Goal: Task Accomplishment & Management: Manage account settings

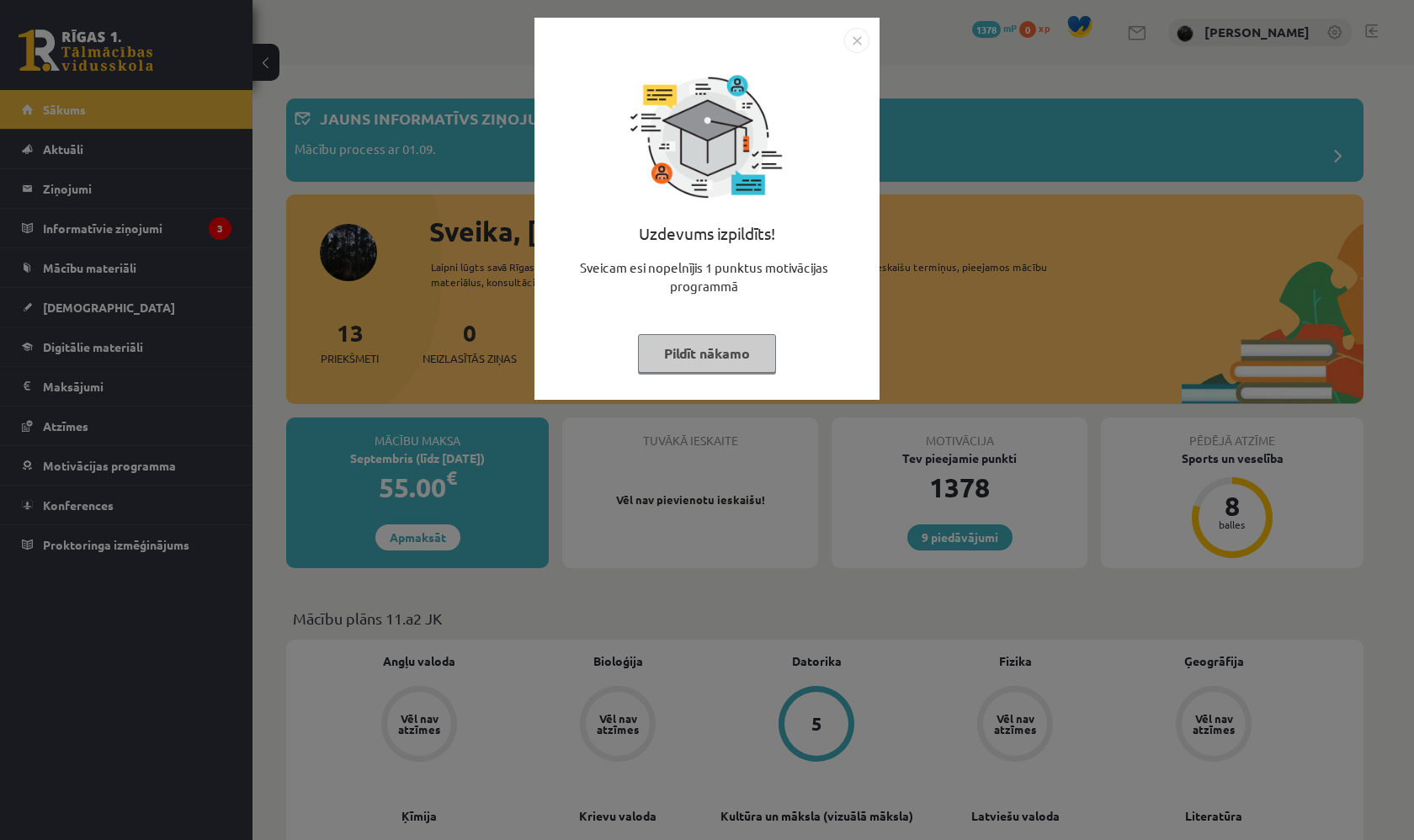
click at [855, 32] on img "Close" at bounding box center [857, 41] width 25 height 25
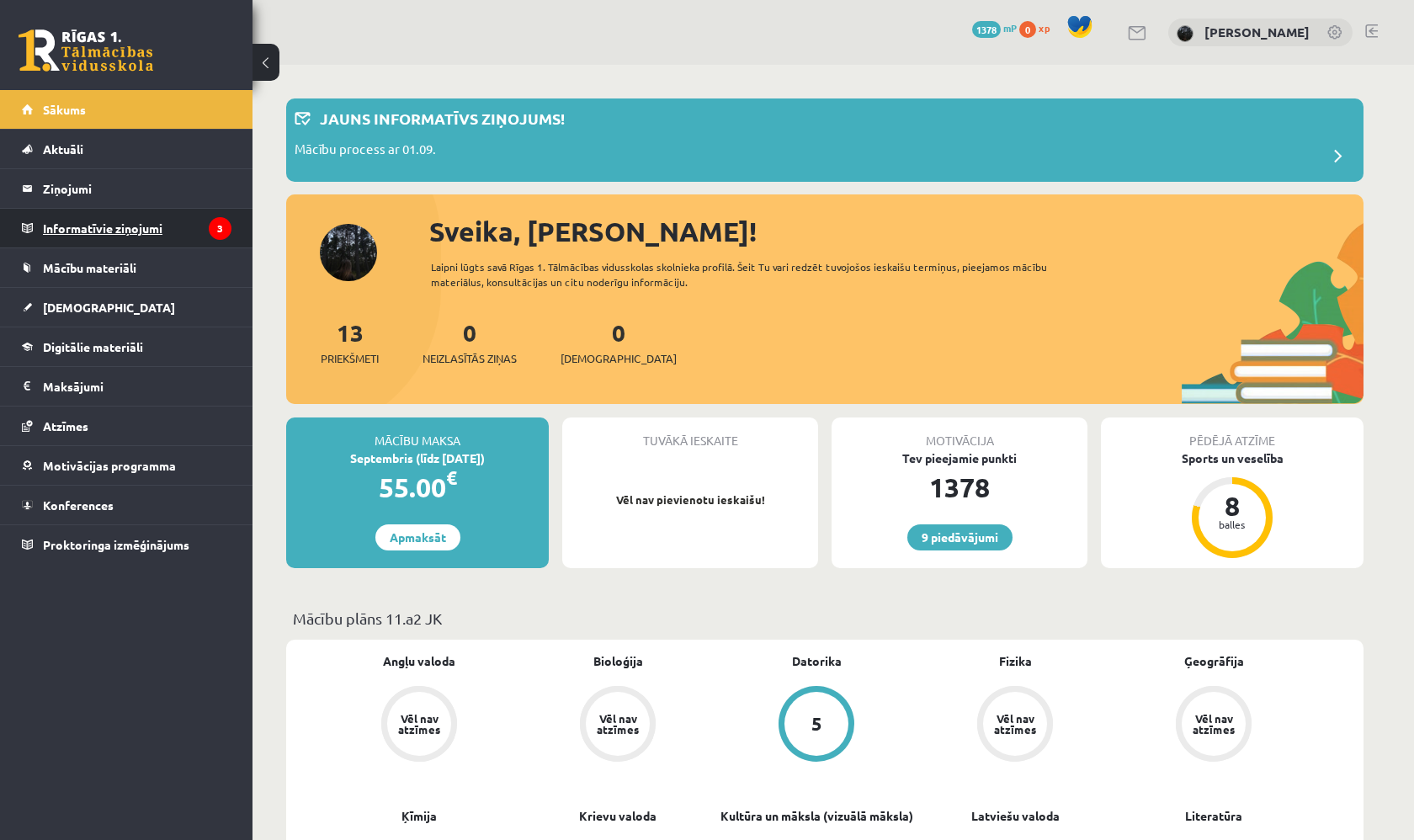
click at [183, 223] on legend "Informatīvie ziņojumi 3" at bounding box center [137, 228] width 188 height 39
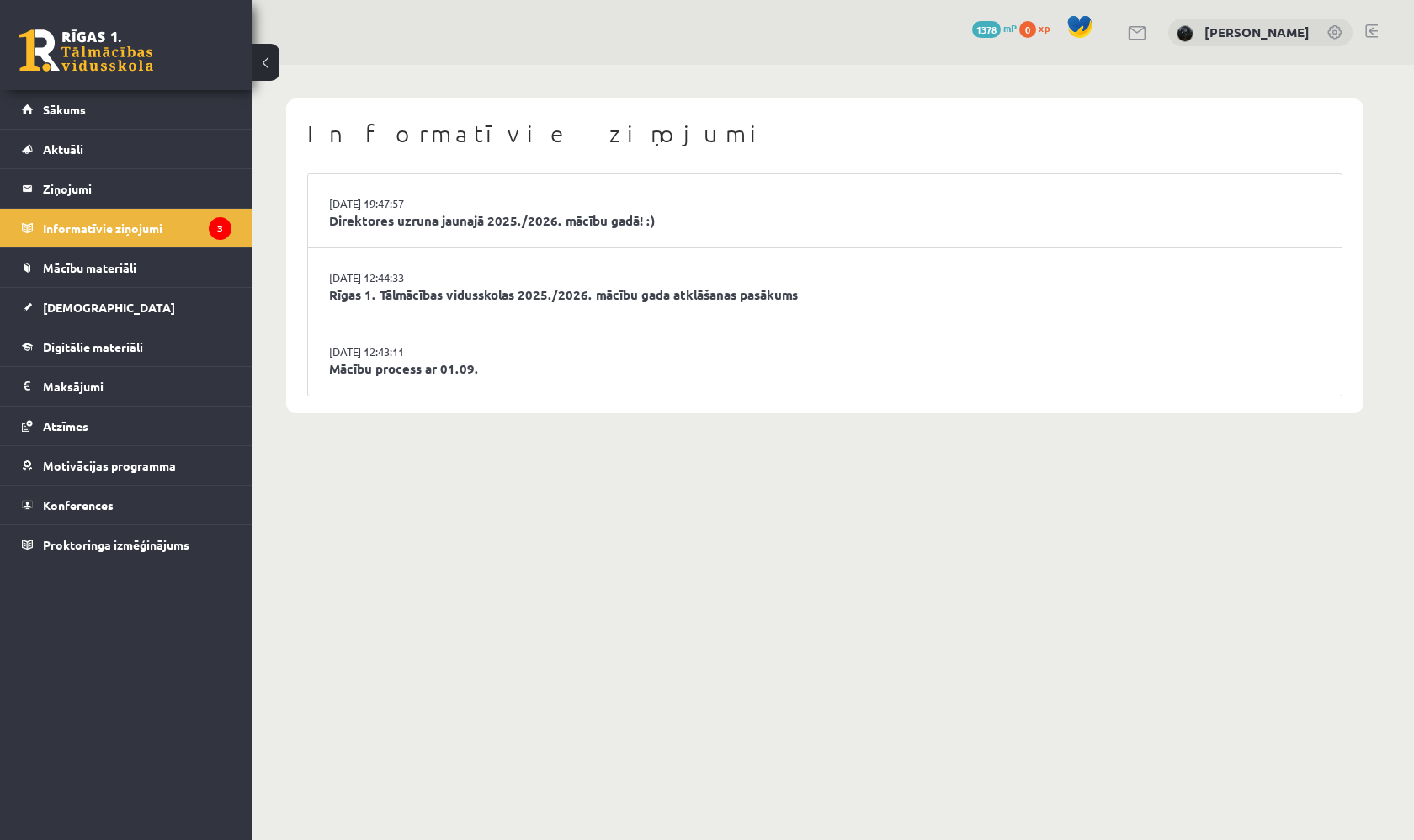
click at [497, 340] on li "29.08.2025 12:43:11 Mācību process ar 01.09." at bounding box center [824, 358] width 1034 height 74
click at [457, 368] on link "Mācību process ar 01.09." at bounding box center [824, 368] width 991 height 19
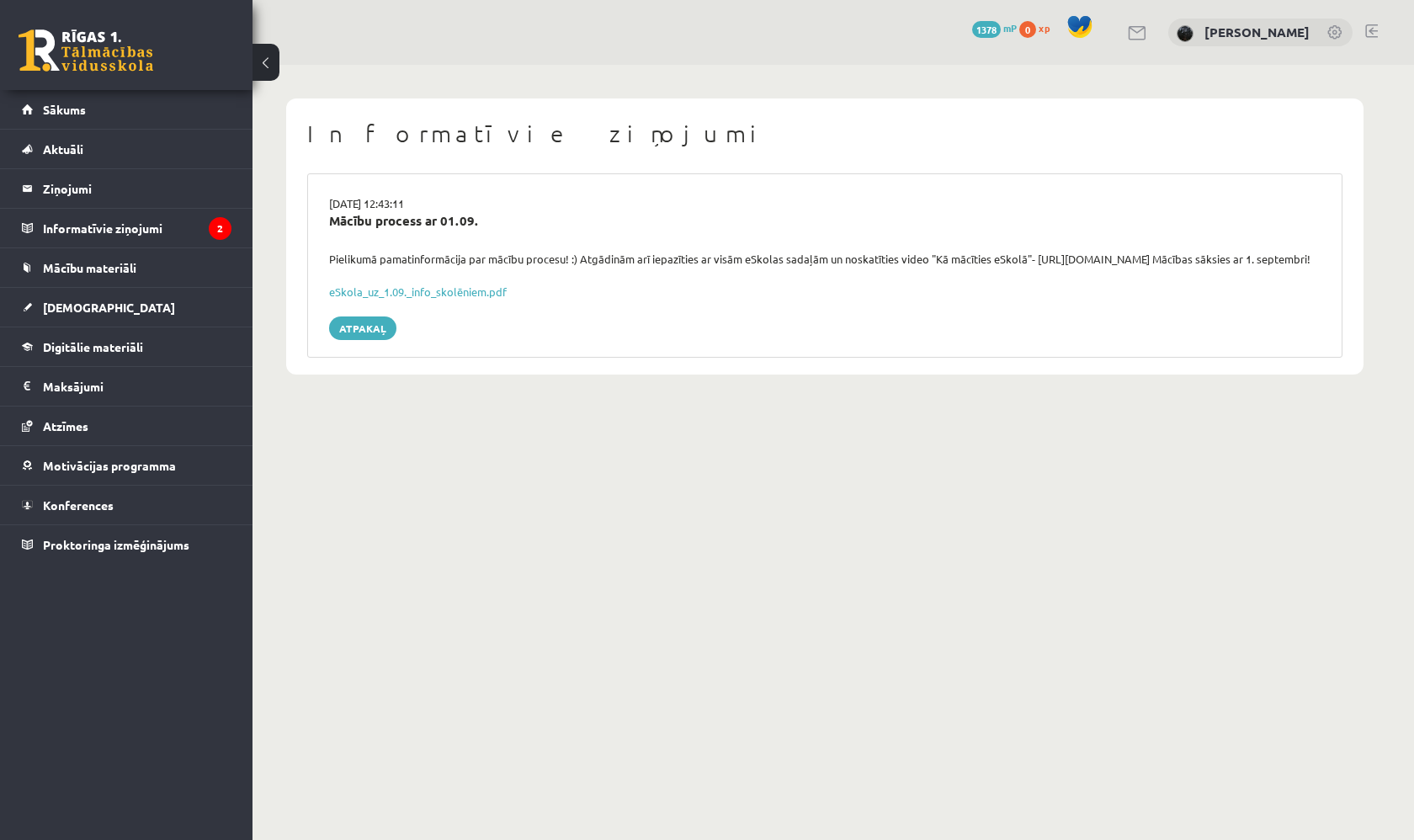
click at [405, 300] on div "eSkola_uz_1.09._info_skolēniem.pdf" at bounding box center [824, 292] width 991 height 17
click at [414, 298] on link "eSkola_uz_1.09._info_skolēniem.pdf" at bounding box center [418, 292] width 177 height 14
click at [183, 230] on legend "Informatīvie ziņojumi 2" at bounding box center [137, 228] width 188 height 39
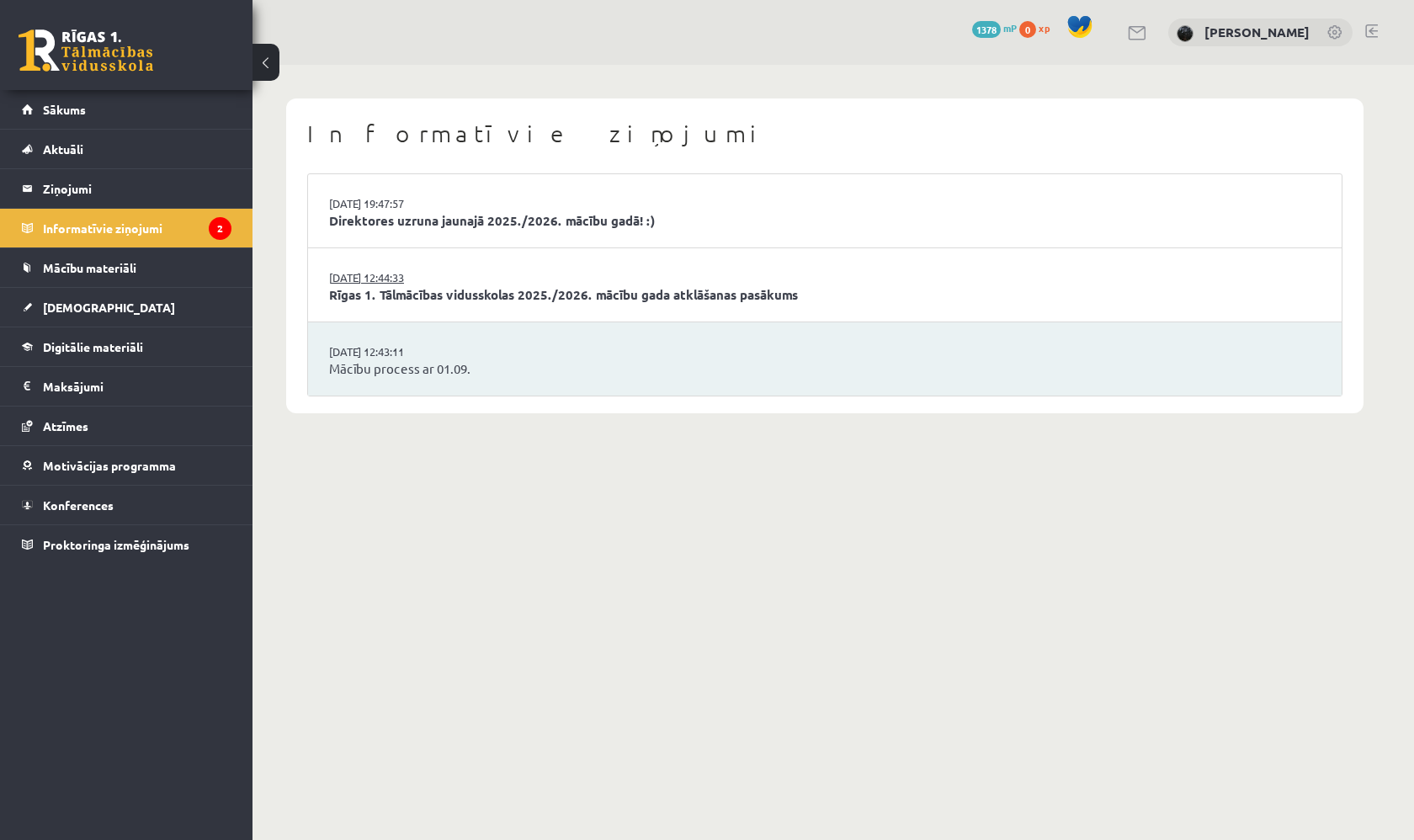
click at [425, 273] on link "29.08.2025 12:44:33" at bounding box center [391, 278] width 126 height 17
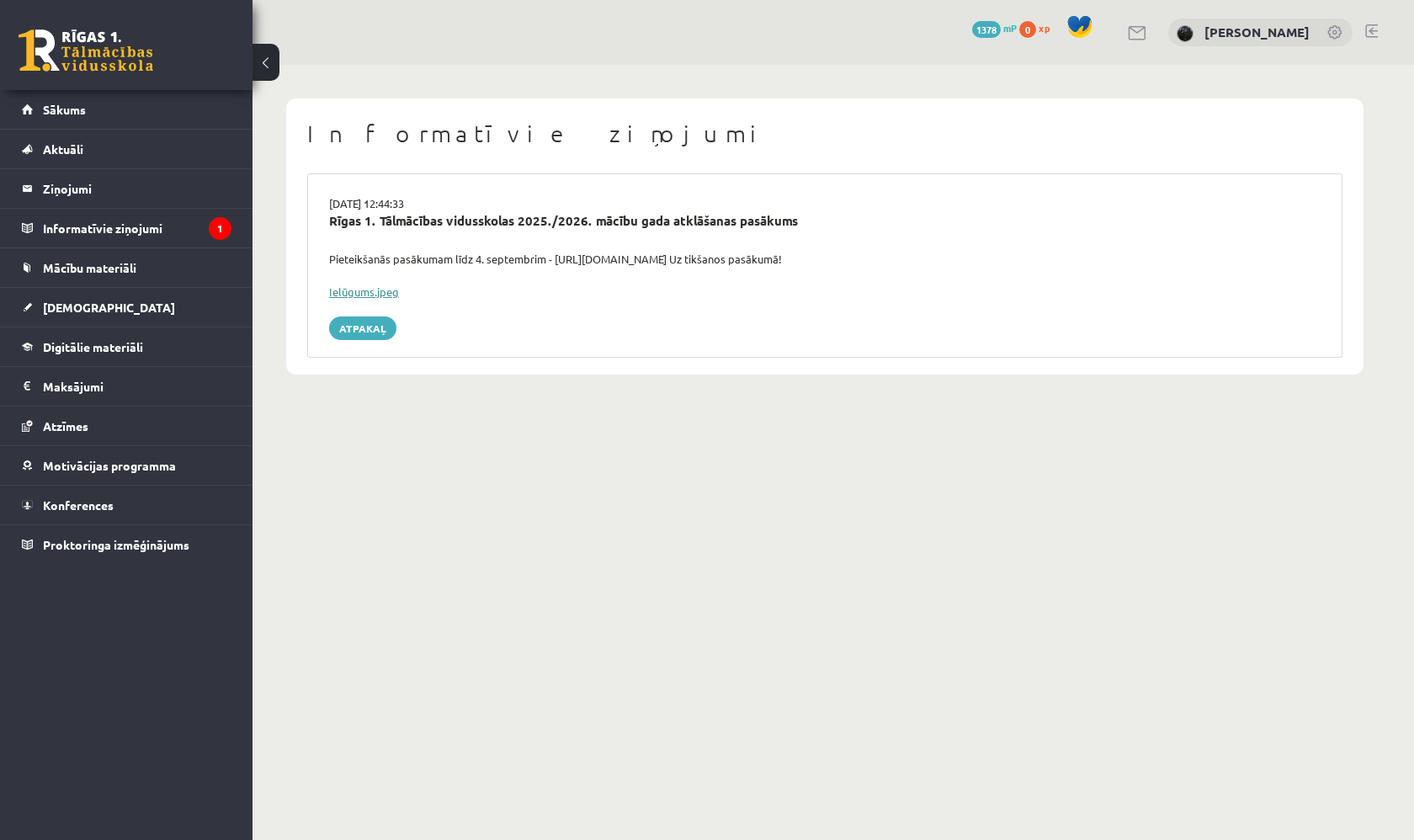
click at [387, 289] on link "Ielūgums.jpeg" at bounding box center [363, 292] width 70 height 14
click at [192, 220] on legend "Informatīvie ziņojumi 1" at bounding box center [137, 228] width 188 height 39
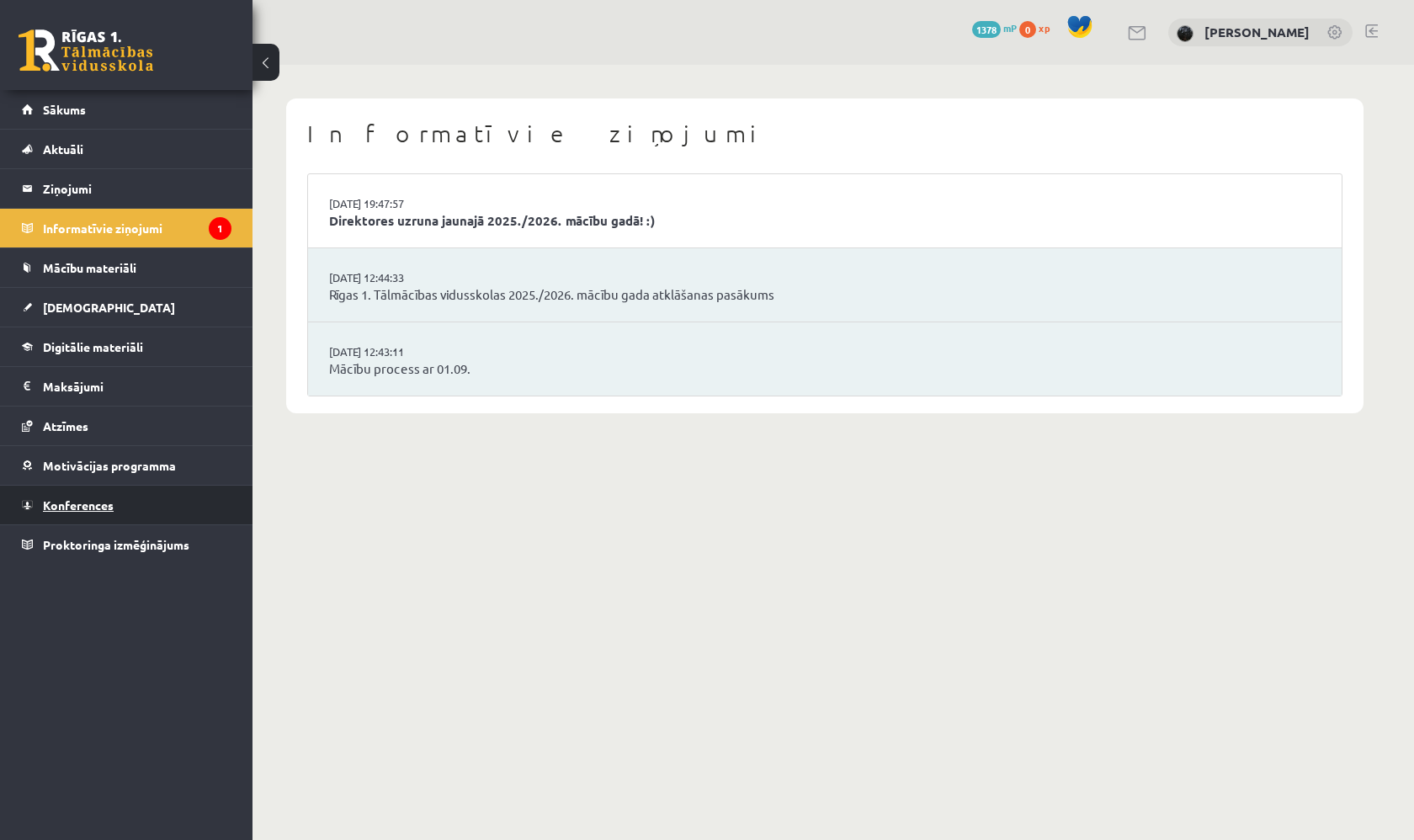
click at [159, 503] on link "Konferences" at bounding box center [127, 505] width 210 height 39
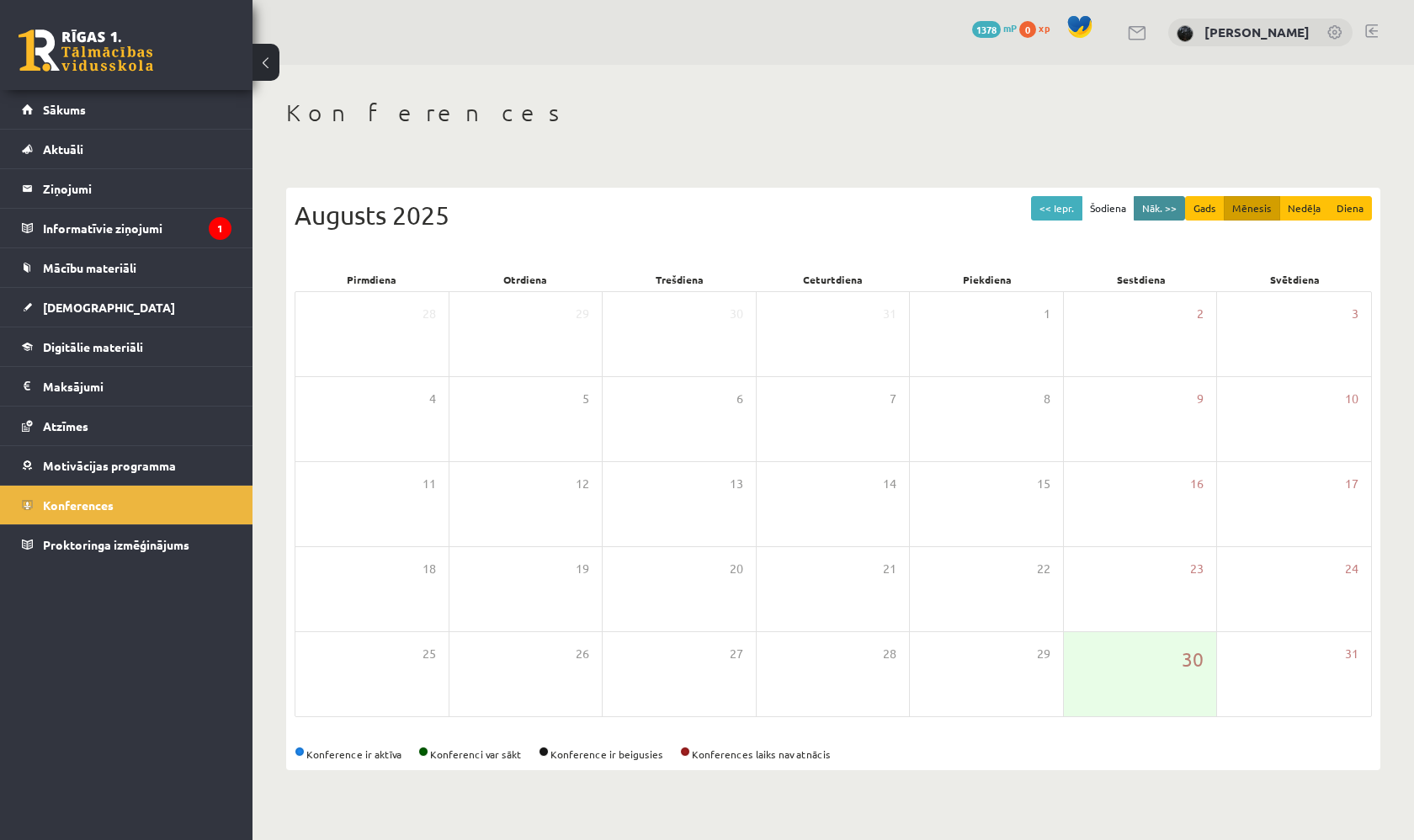
click at [1152, 210] on button "Nāk. >>" at bounding box center [1159, 208] width 52 height 25
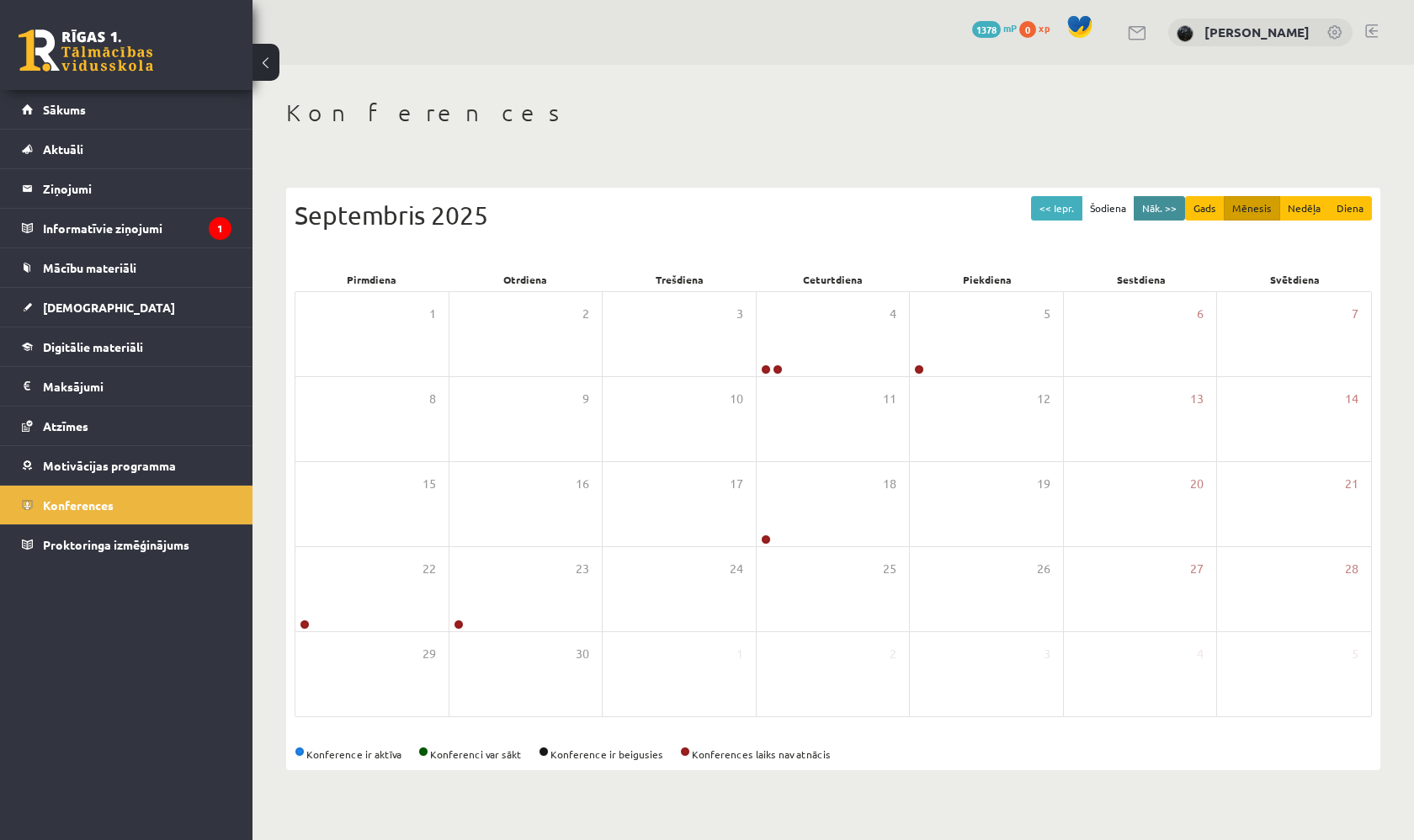
click at [1160, 204] on button "Nāk. >>" at bounding box center [1159, 208] width 52 height 25
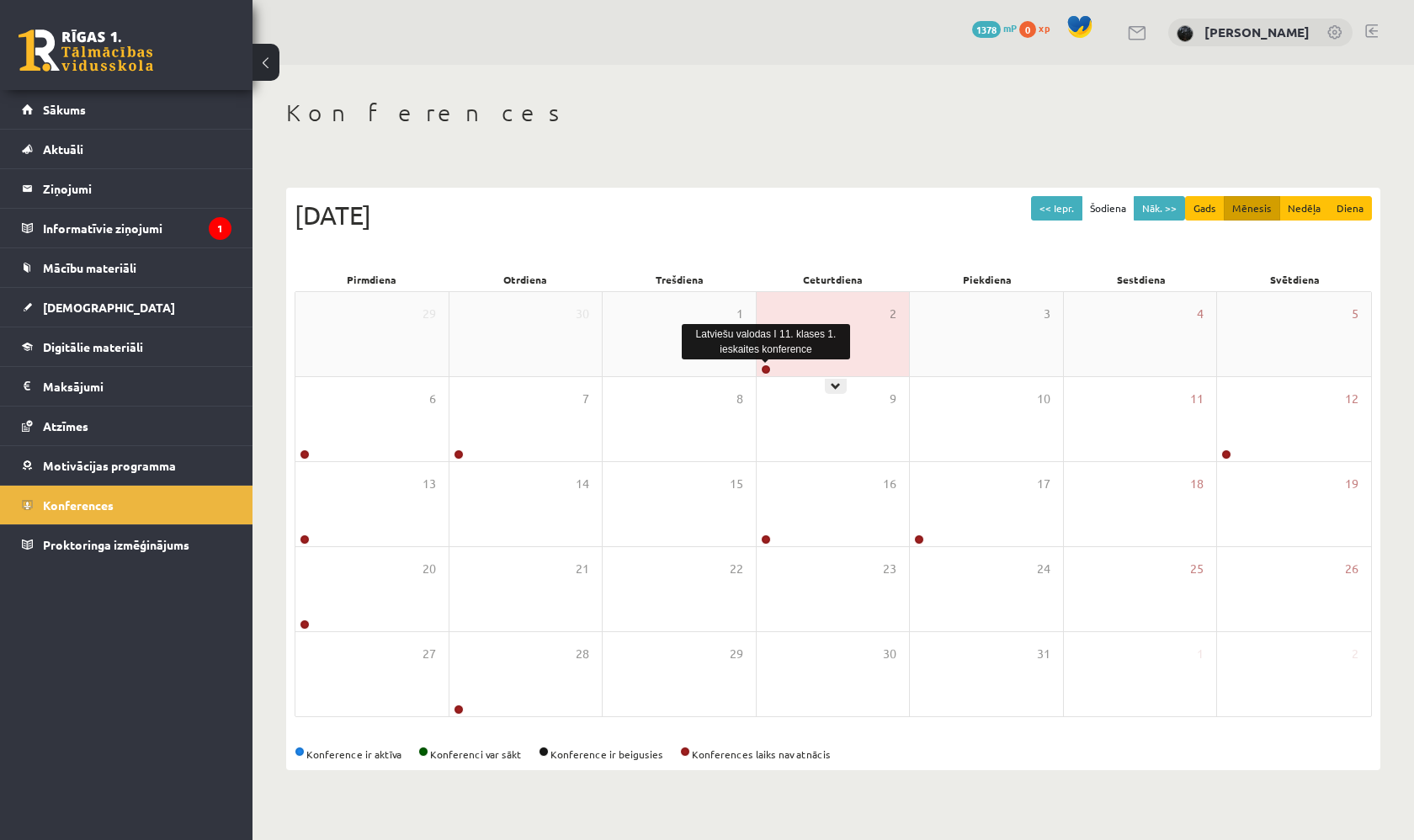
click at [766, 368] on link at bounding box center [766, 369] width 10 height 10
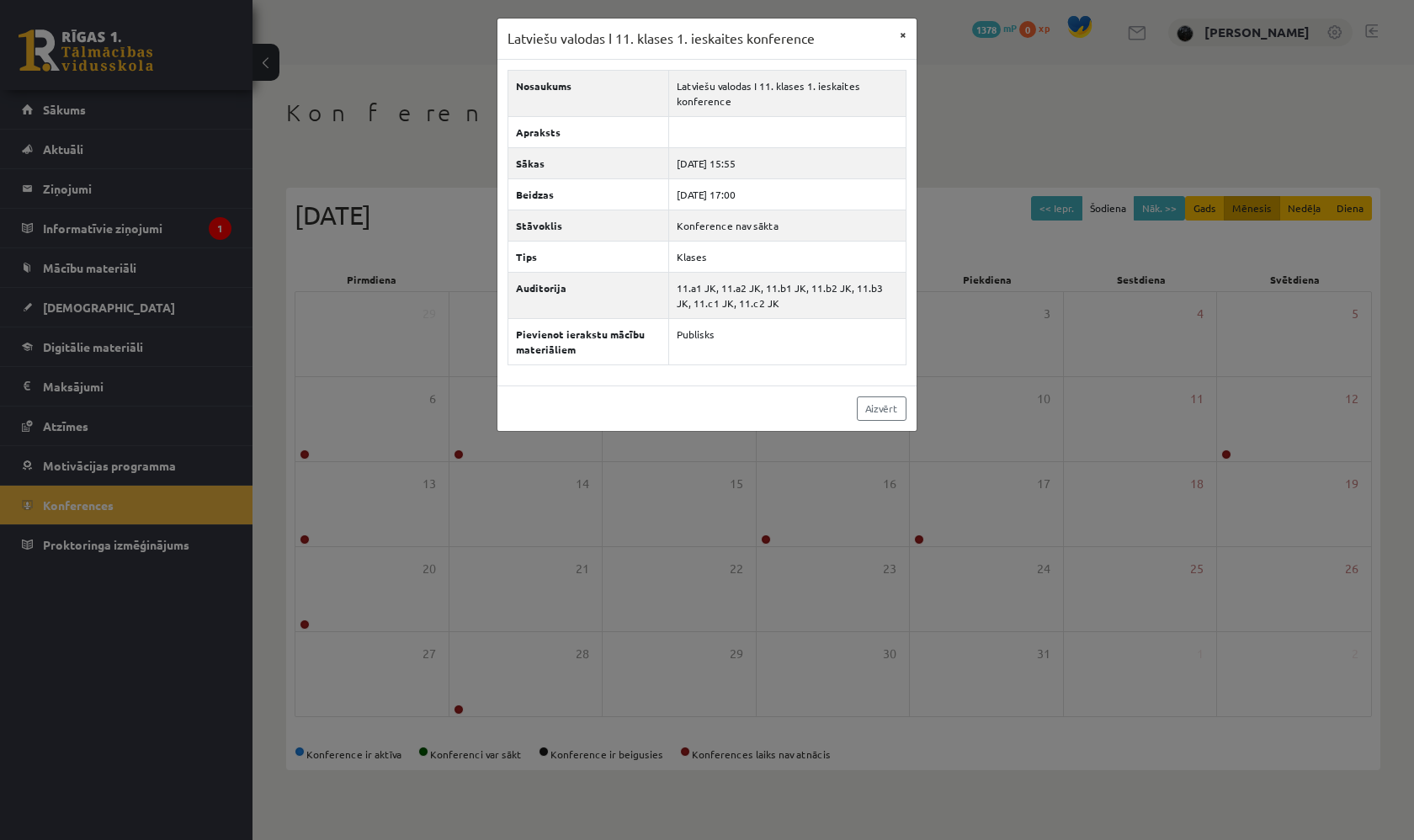
click at [907, 35] on button "×" at bounding box center [903, 35] width 27 height 32
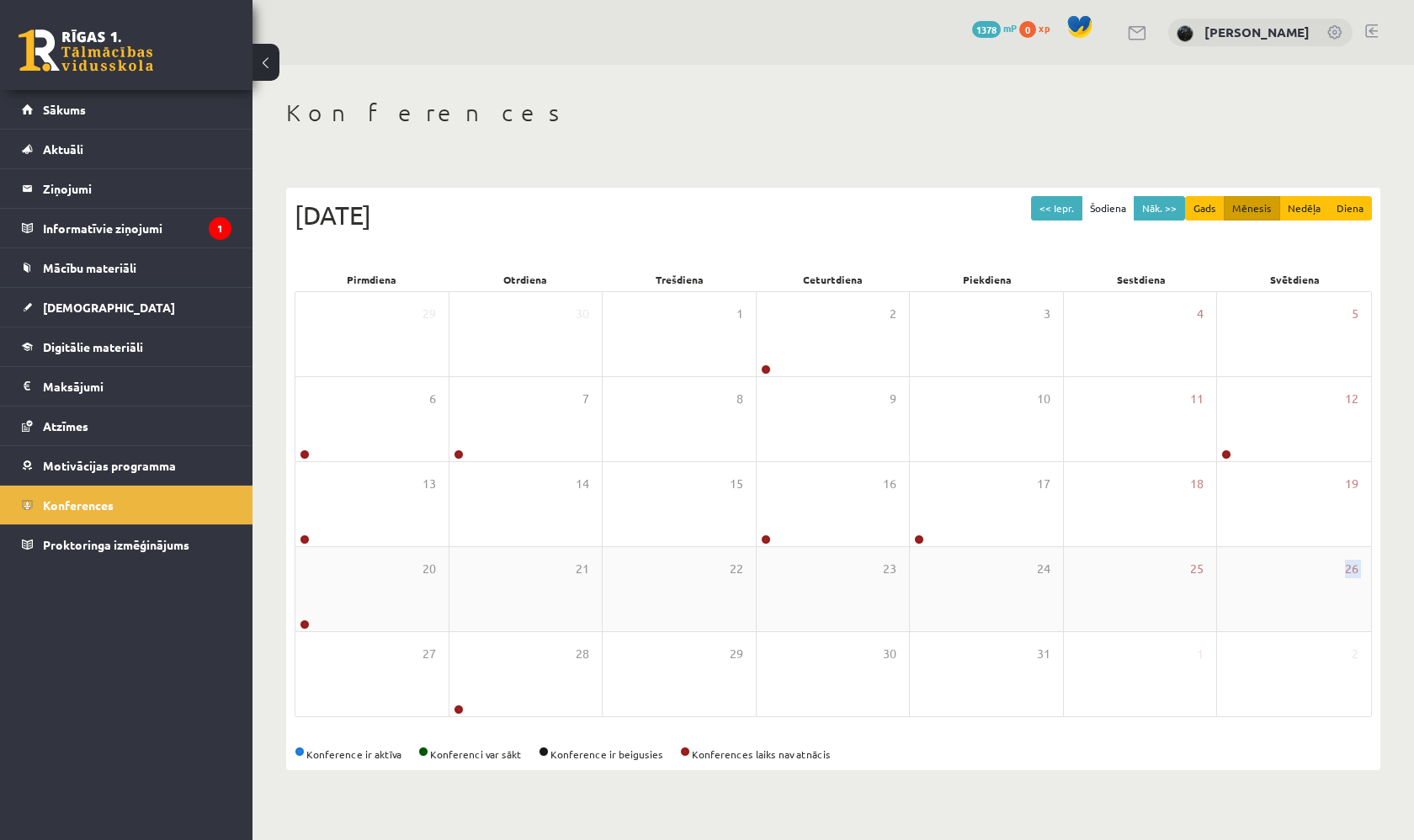
click at [307, 630] on div "29 30 1 2 3 4 5 6 7 8 9 10 11 12 13 14 15 16 17 18 19 20 21 22 23 24 25 26 27 2…" at bounding box center [833, 504] width 1077 height 426
click at [1166, 209] on button "Nāk. >>" at bounding box center [1159, 208] width 52 height 25
click at [1157, 200] on button "Nāk. >>" at bounding box center [1159, 208] width 52 height 25
click at [1152, 201] on button "Nāk. >>" at bounding box center [1159, 208] width 52 height 25
click at [1152, 202] on button "Nāk. >>" at bounding box center [1159, 208] width 52 height 25
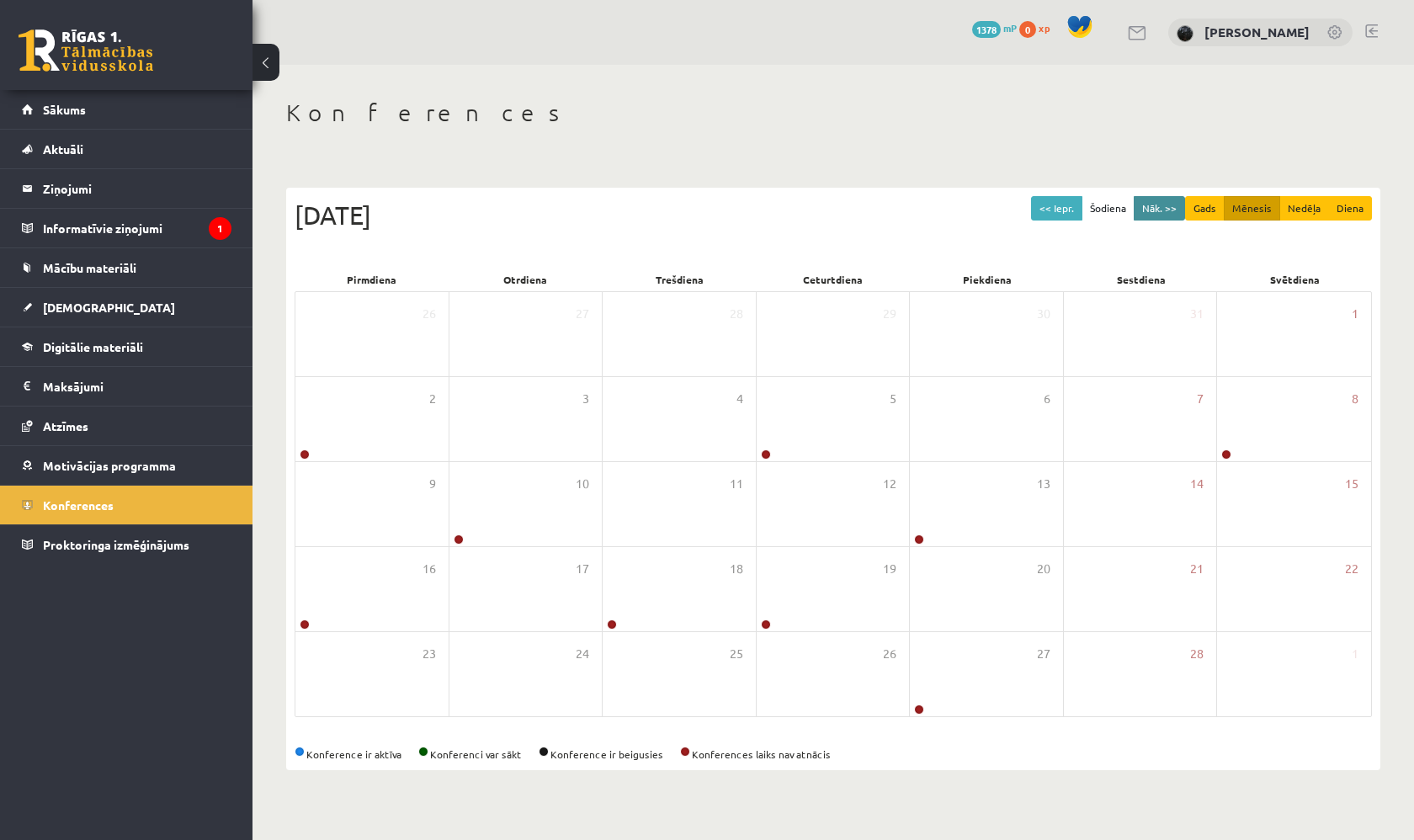
click at [1152, 204] on button "Nāk. >>" at bounding box center [1159, 208] width 52 height 25
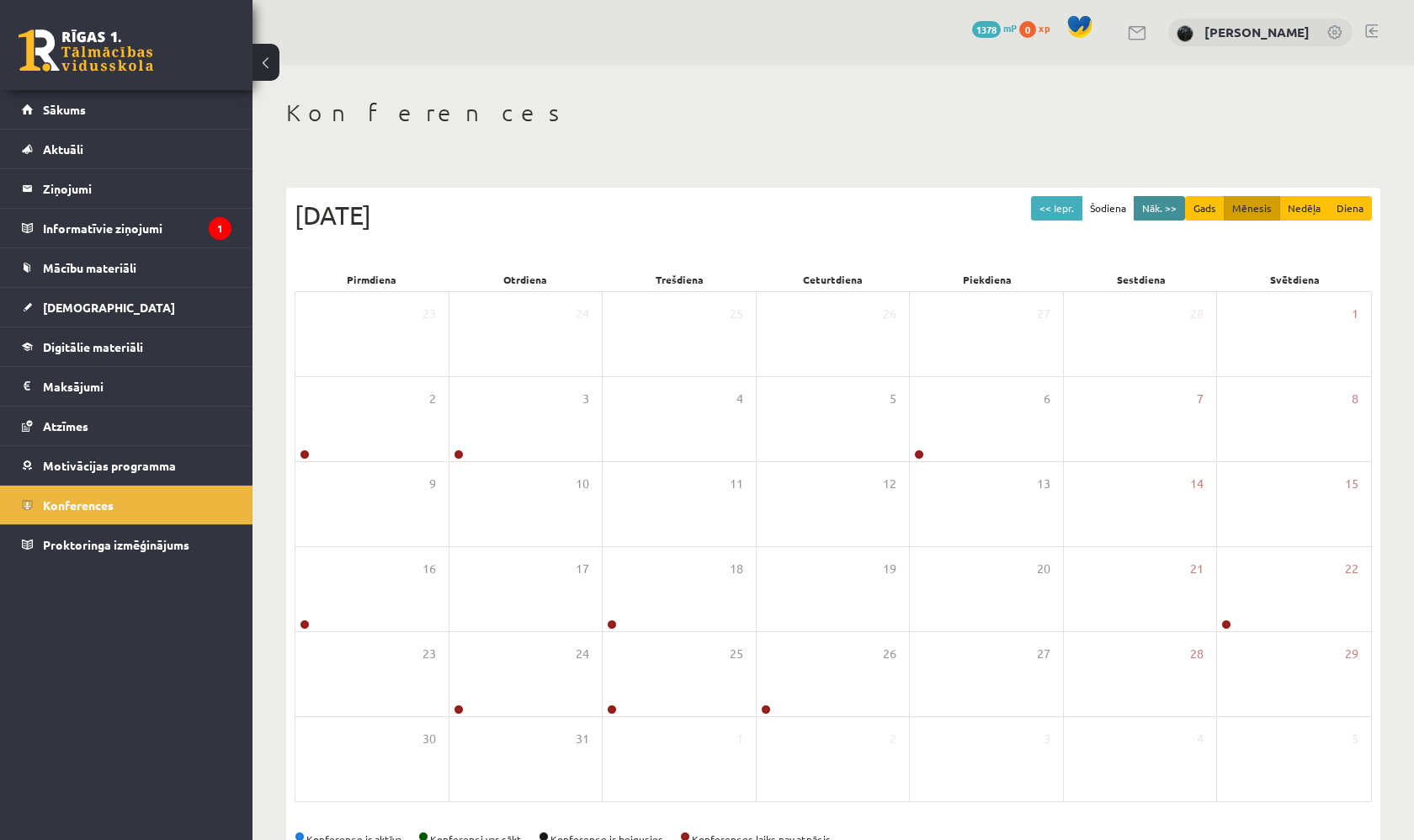
click at [1152, 204] on button "Nāk. >>" at bounding box center [1159, 208] width 52 height 25
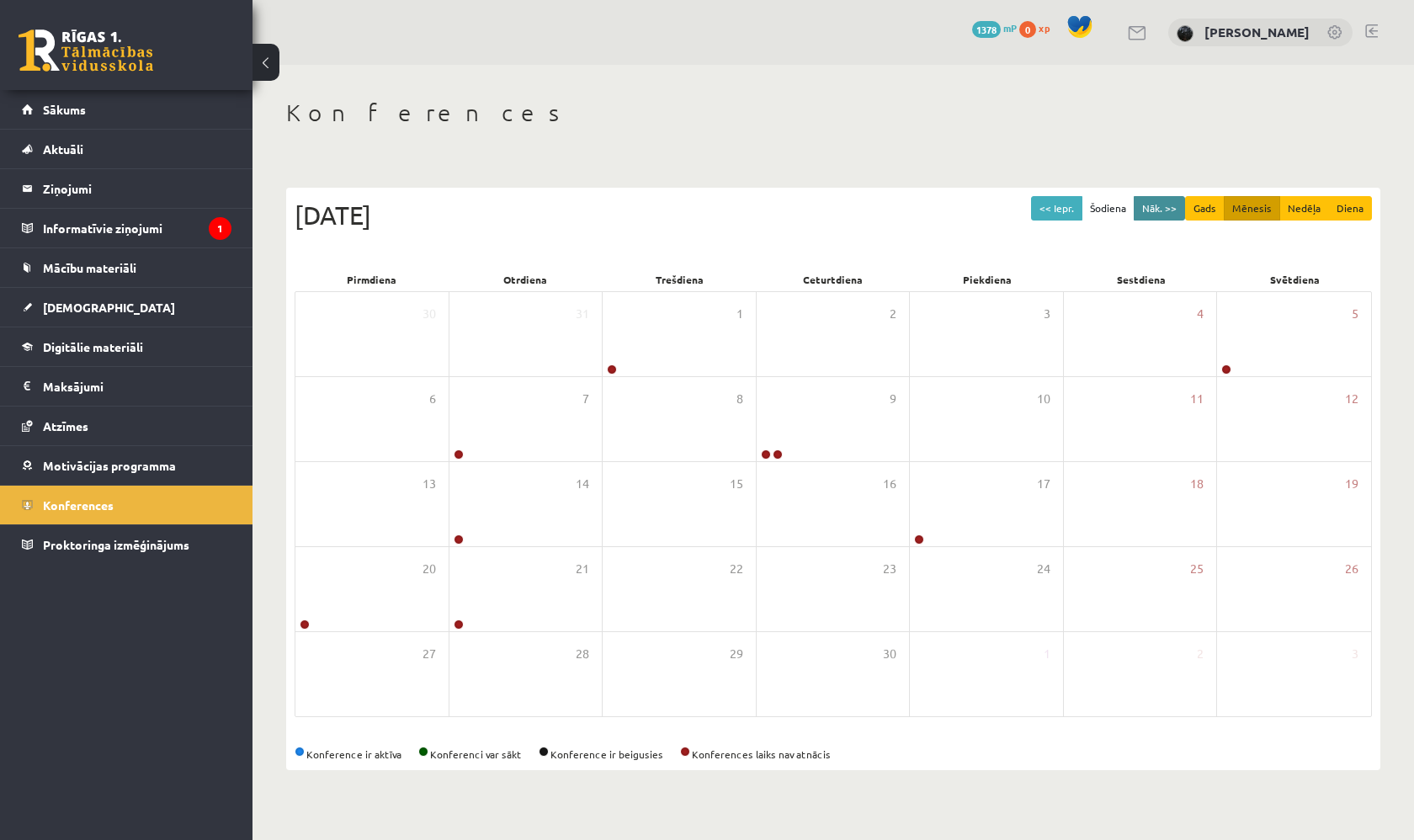
click at [1152, 205] on button "Nāk. >>" at bounding box center [1159, 208] width 52 height 25
click at [1151, 205] on button "Nāk. >>" at bounding box center [1159, 208] width 52 height 25
click at [1085, 203] on button "Šodiena" at bounding box center [1107, 208] width 53 height 25
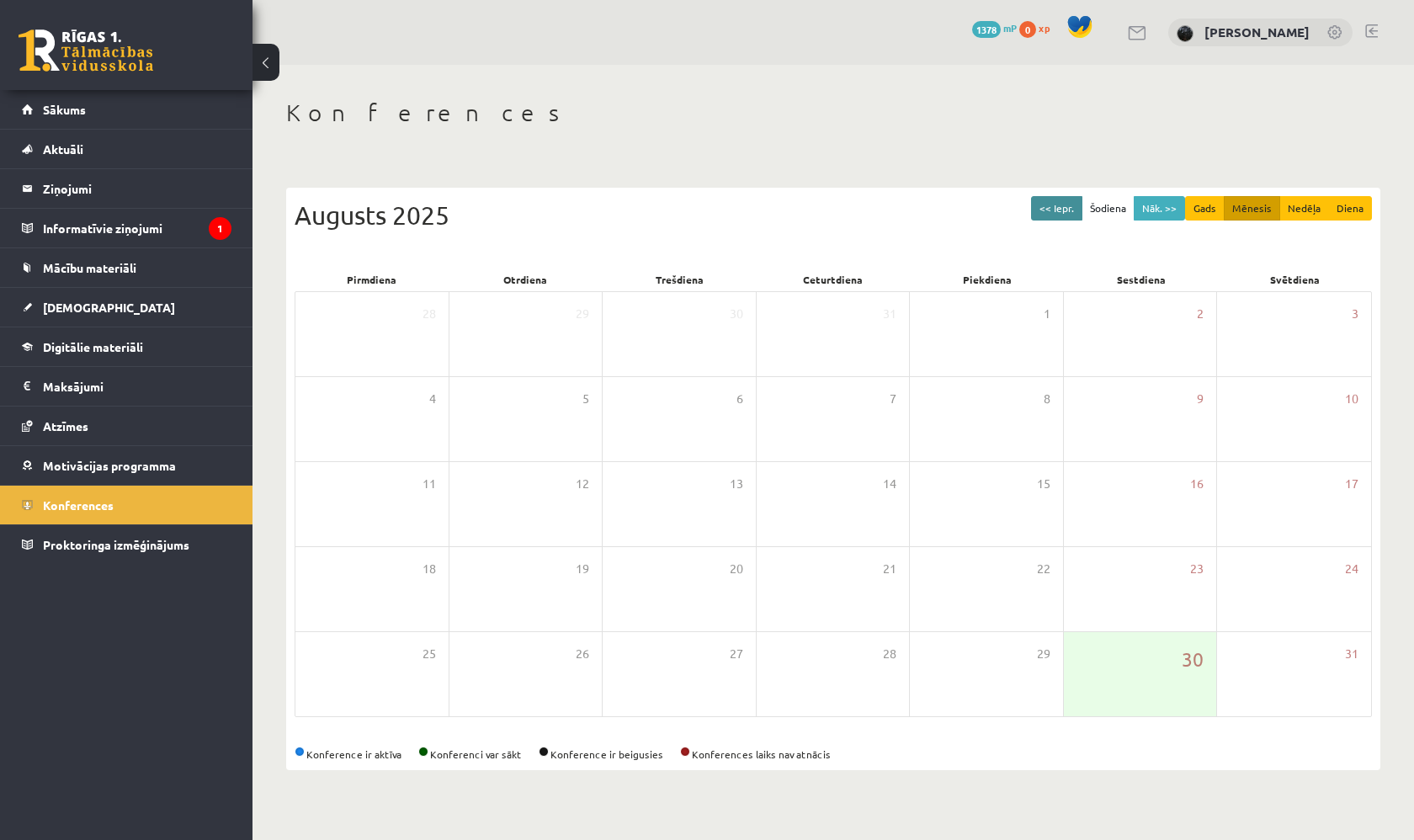
click at [1078, 205] on button "<< Iepr." at bounding box center [1056, 208] width 52 height 25
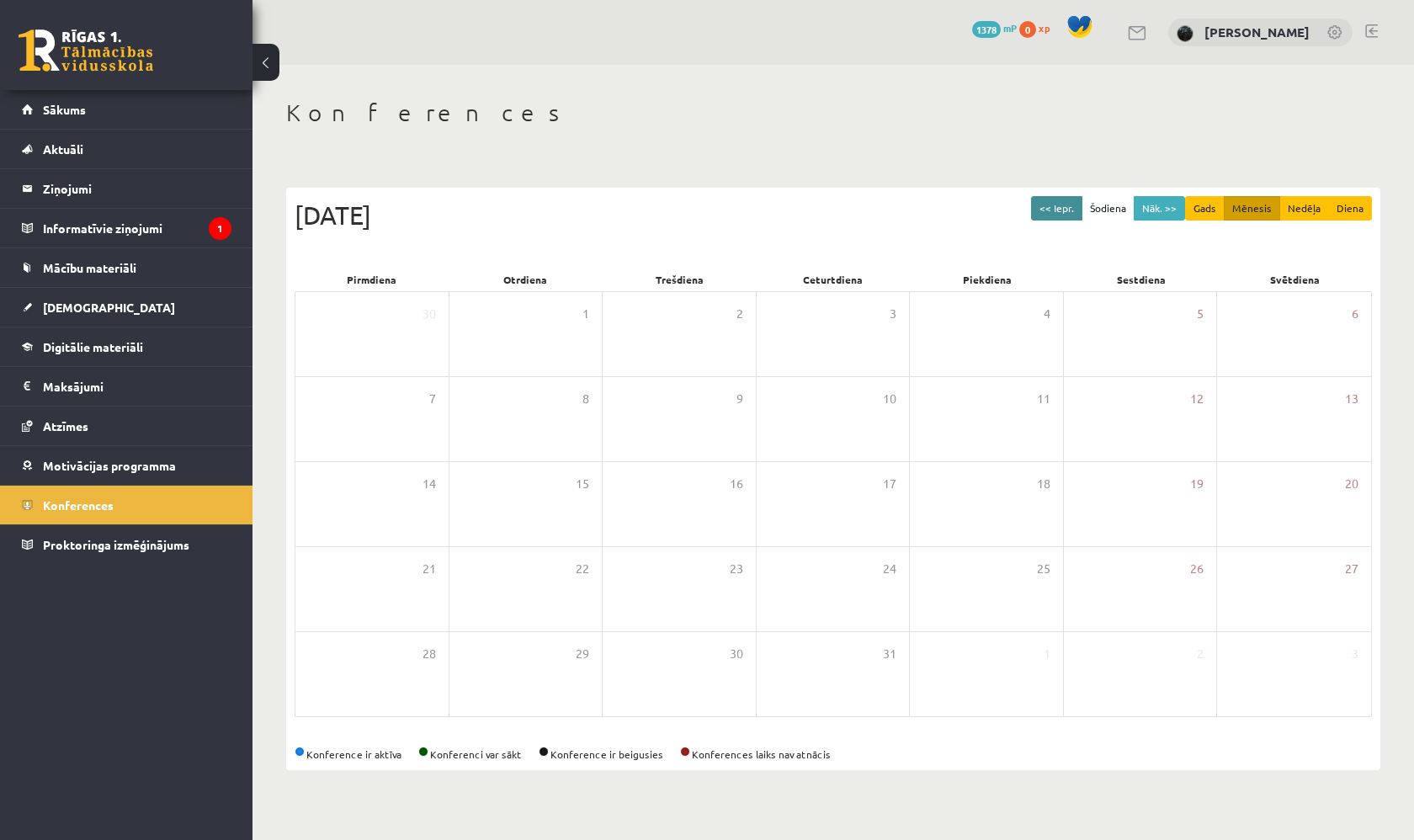
click at [1078, 205] on button "<< Iepr." at bounding box center [1056, 208] width 52 height 25
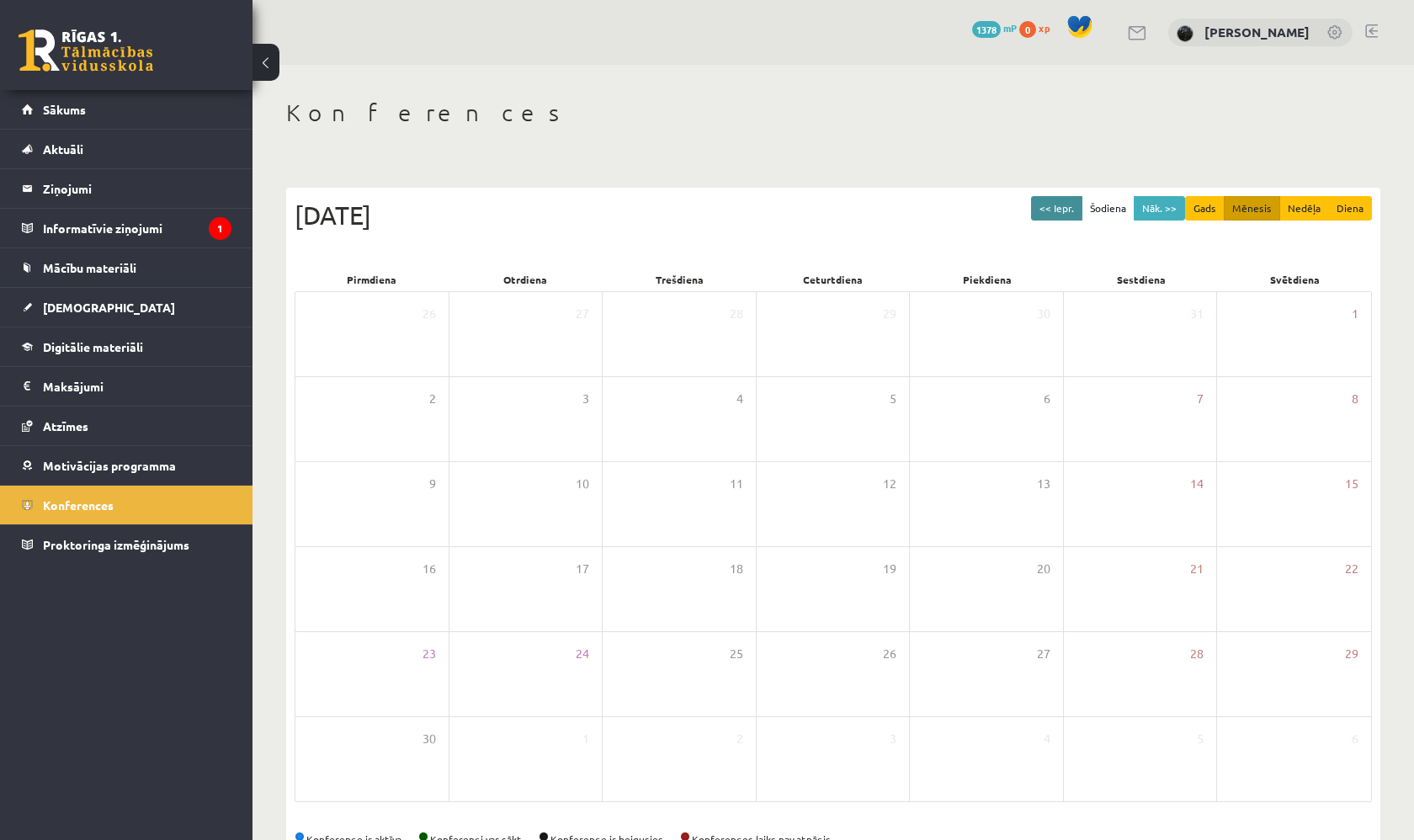
click at [1078, 205] on button "<< Iepr." at bounding box center [1056, 208] width 52 height 25
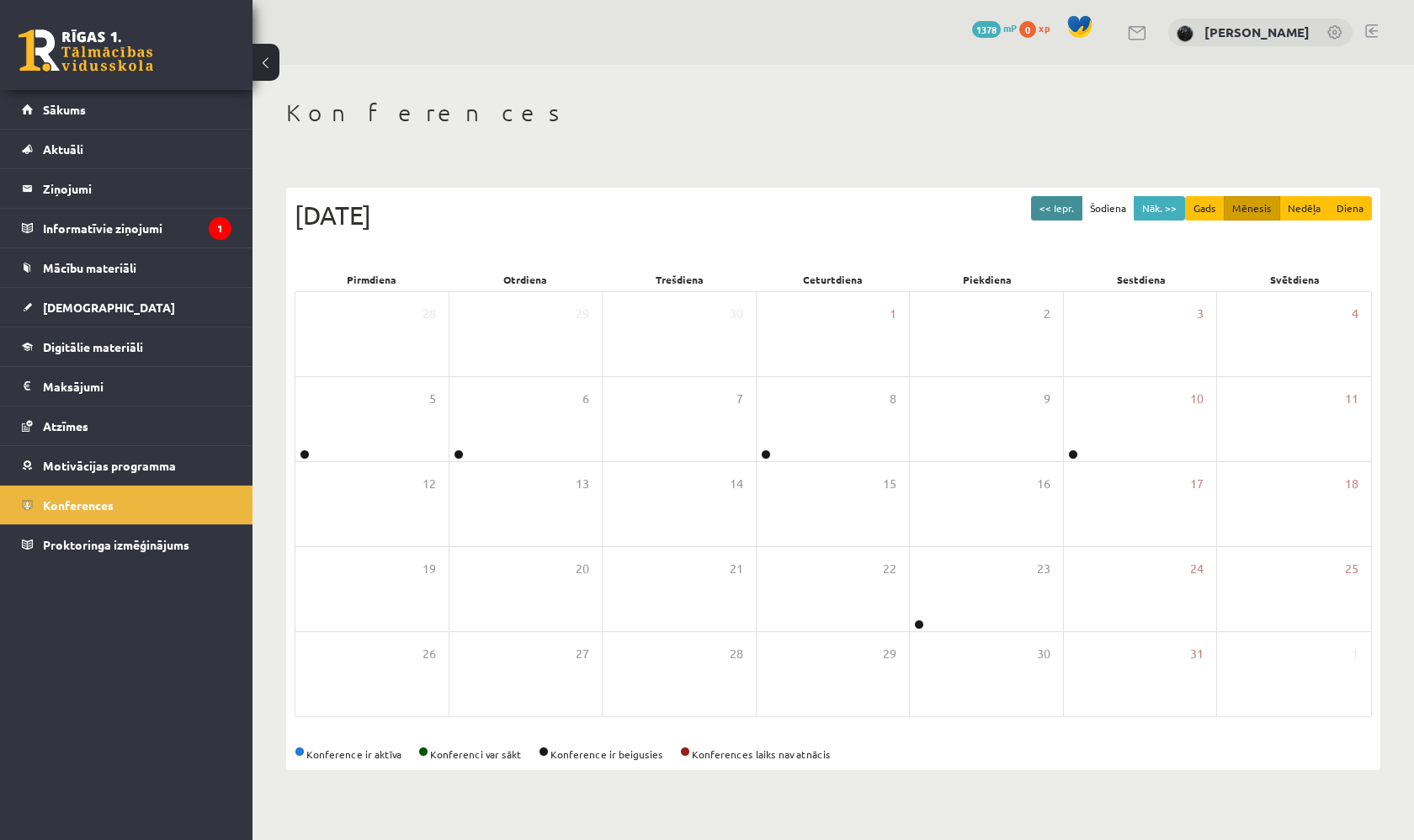
click at [1078, 205] on button "<< Iepr." at bounding box center [1056, 208] width 52 height 25
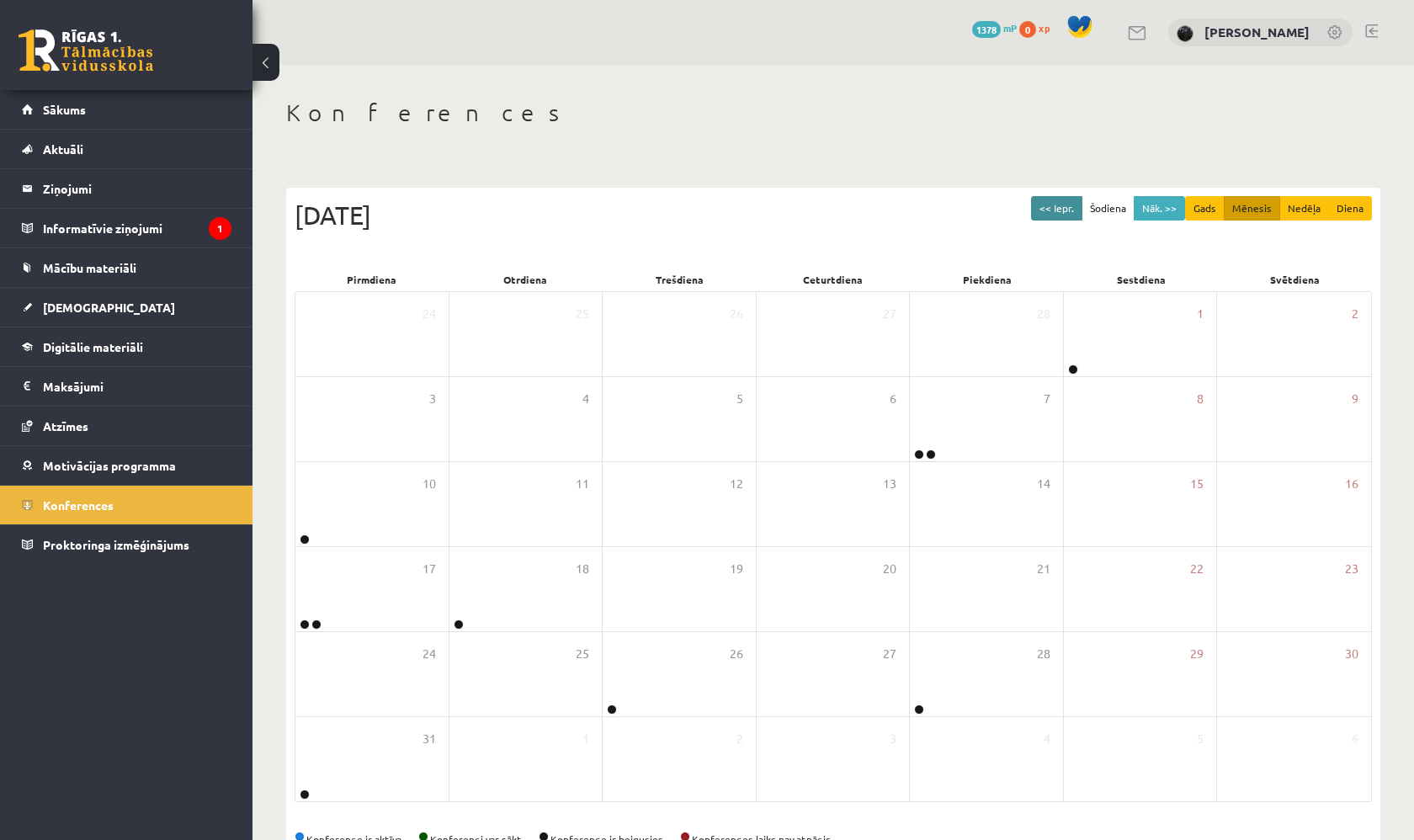
click at [1078, 205] on button "<< Iepr." at bounding box center [1056, 208] width 52 height 25
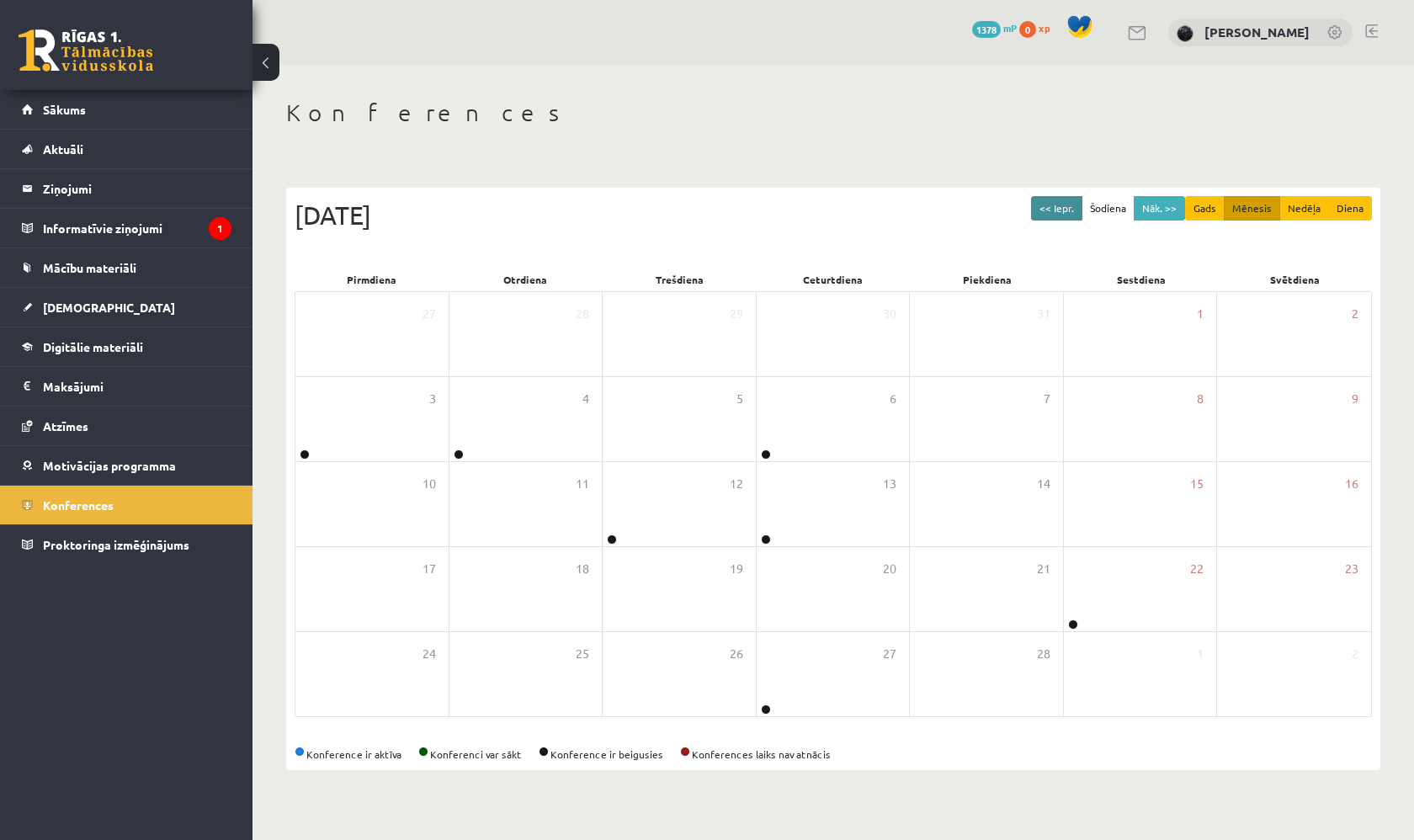
click at [1078, 205] on button "<< Iepr." at bounding box center [1056, 208] width 52 height 25
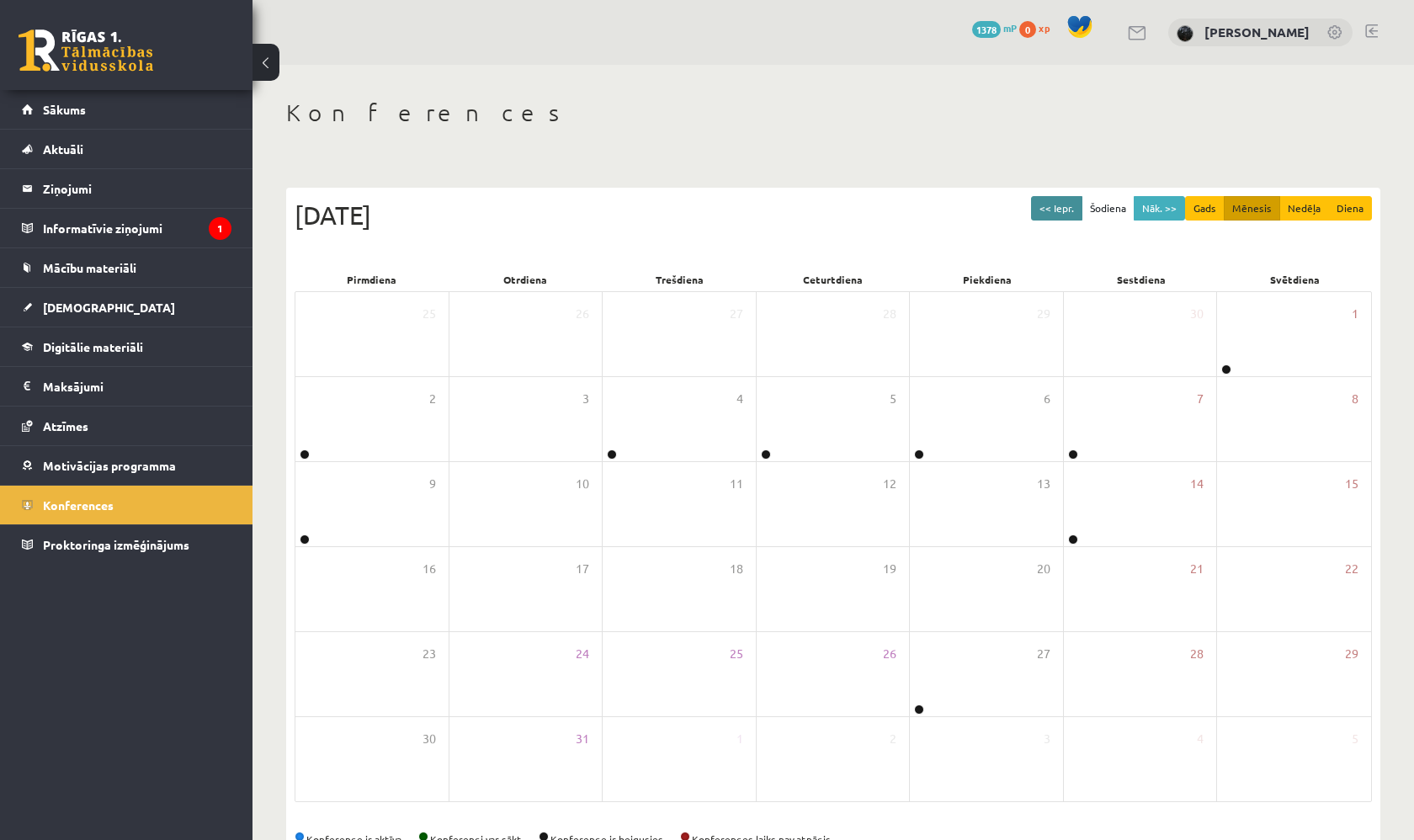
click at [1078, 205] on button "<< Iepr." at bounding box center [1056, 208] width 52 height 25
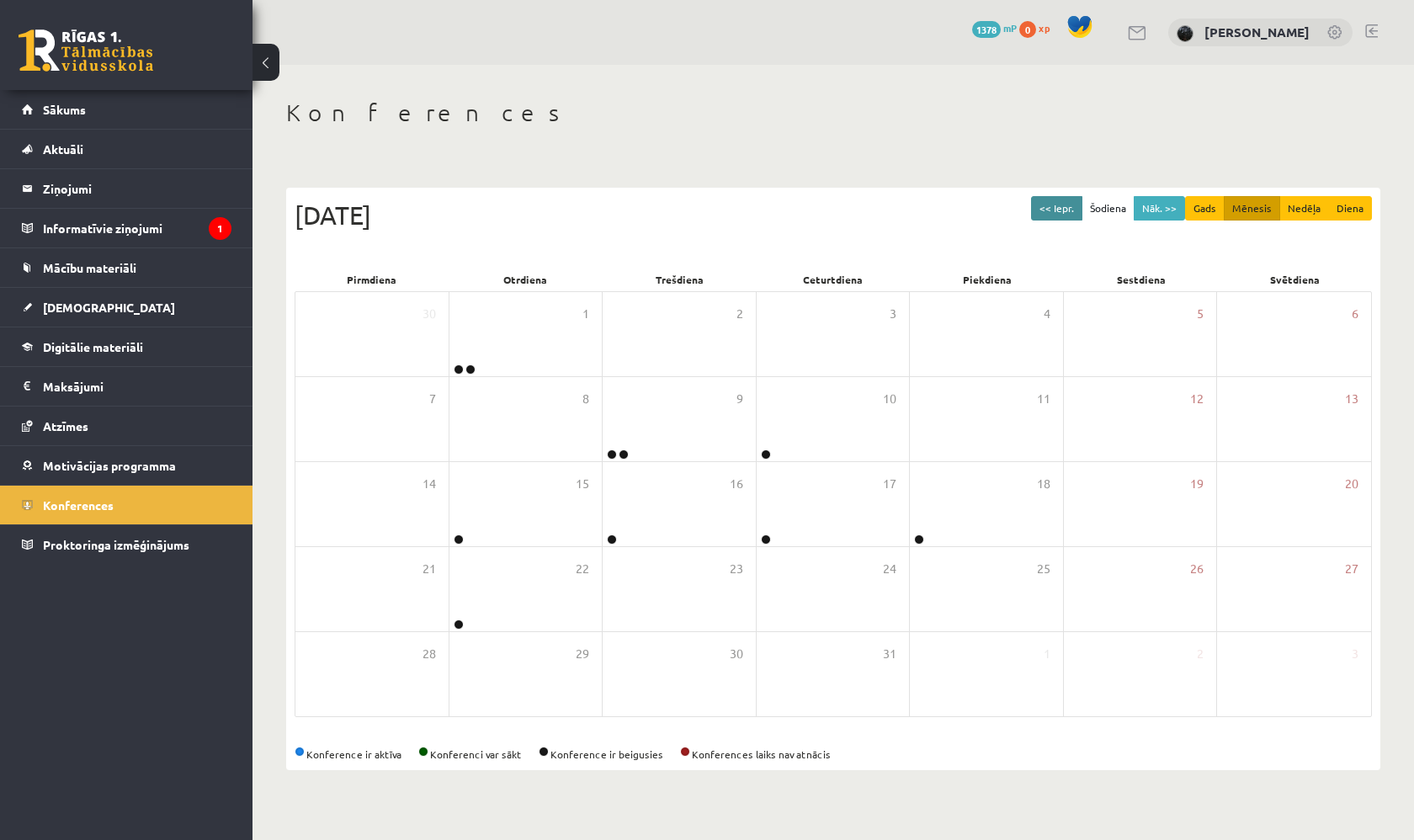
click at [1078, 205] on button "<< Iepr." at bounding box center [1056, 208] width 52 height 25
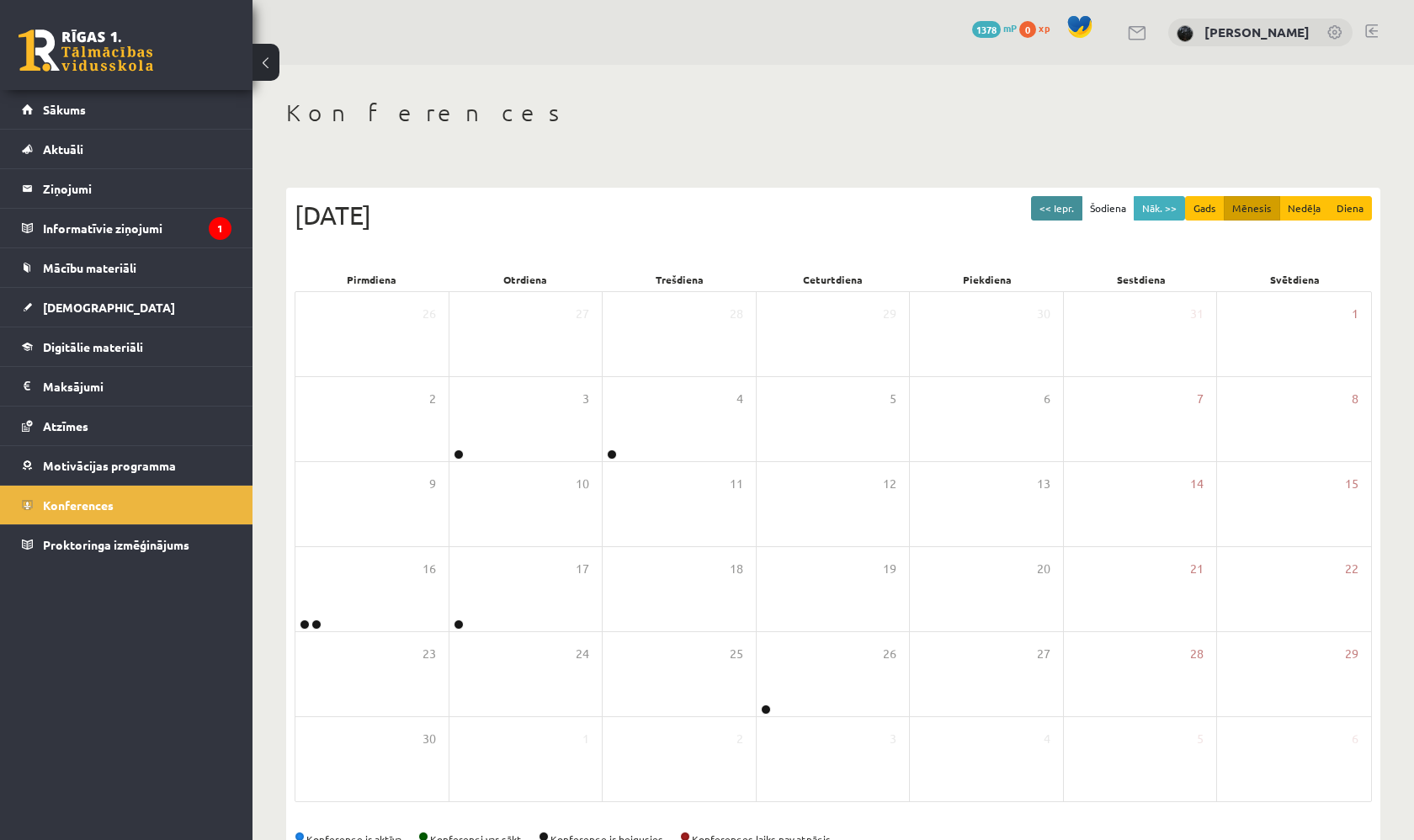
click at [1078, 205] on button "<< Iepr." at bounding box center [1056, 208] width 52 height 25
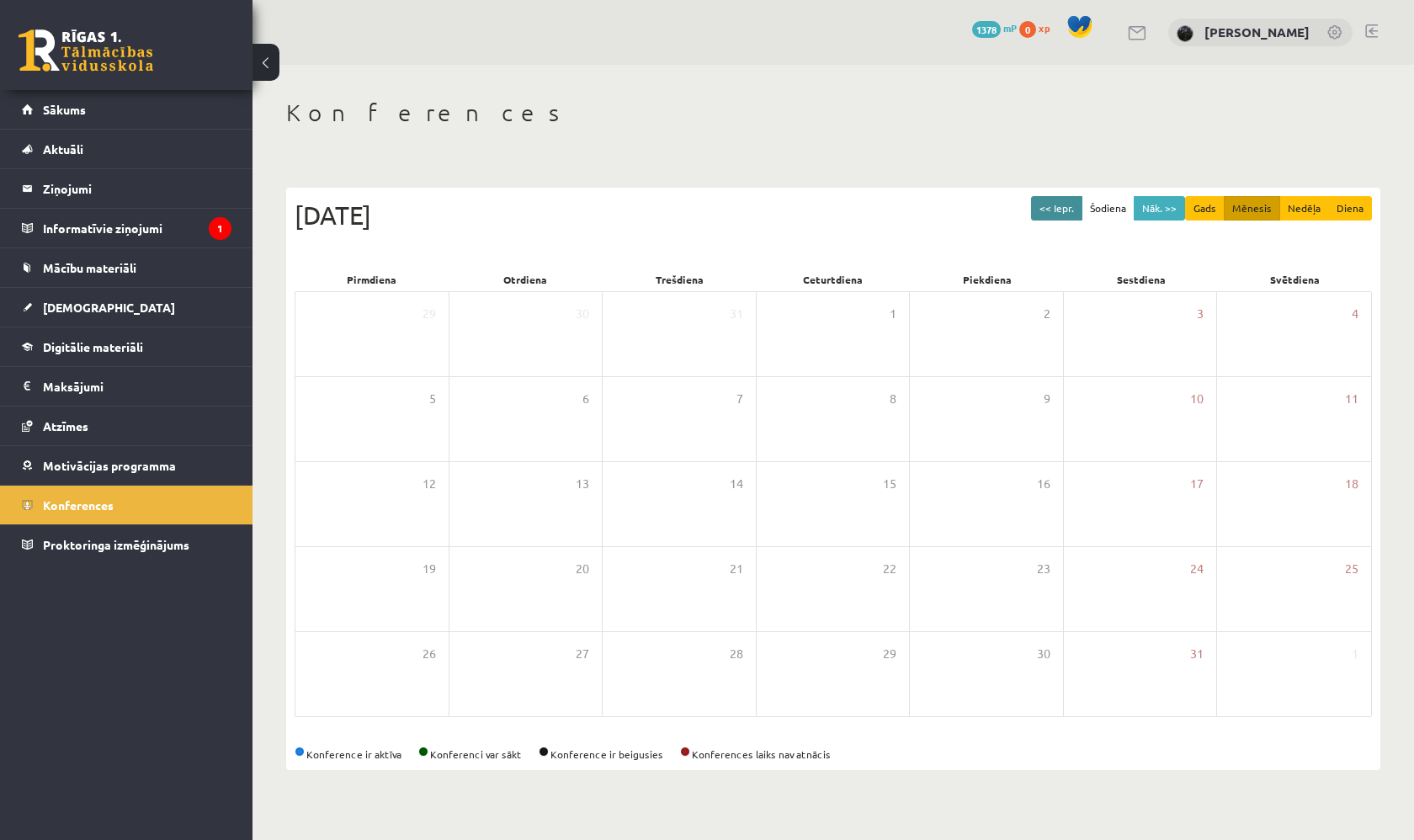
click at [1078, 205] on button "<< Iepr." at bounding box center [1056, 208] width 52 height 25
click at [70, 48] on link at bounding box center [85, 51] width 134 height 42
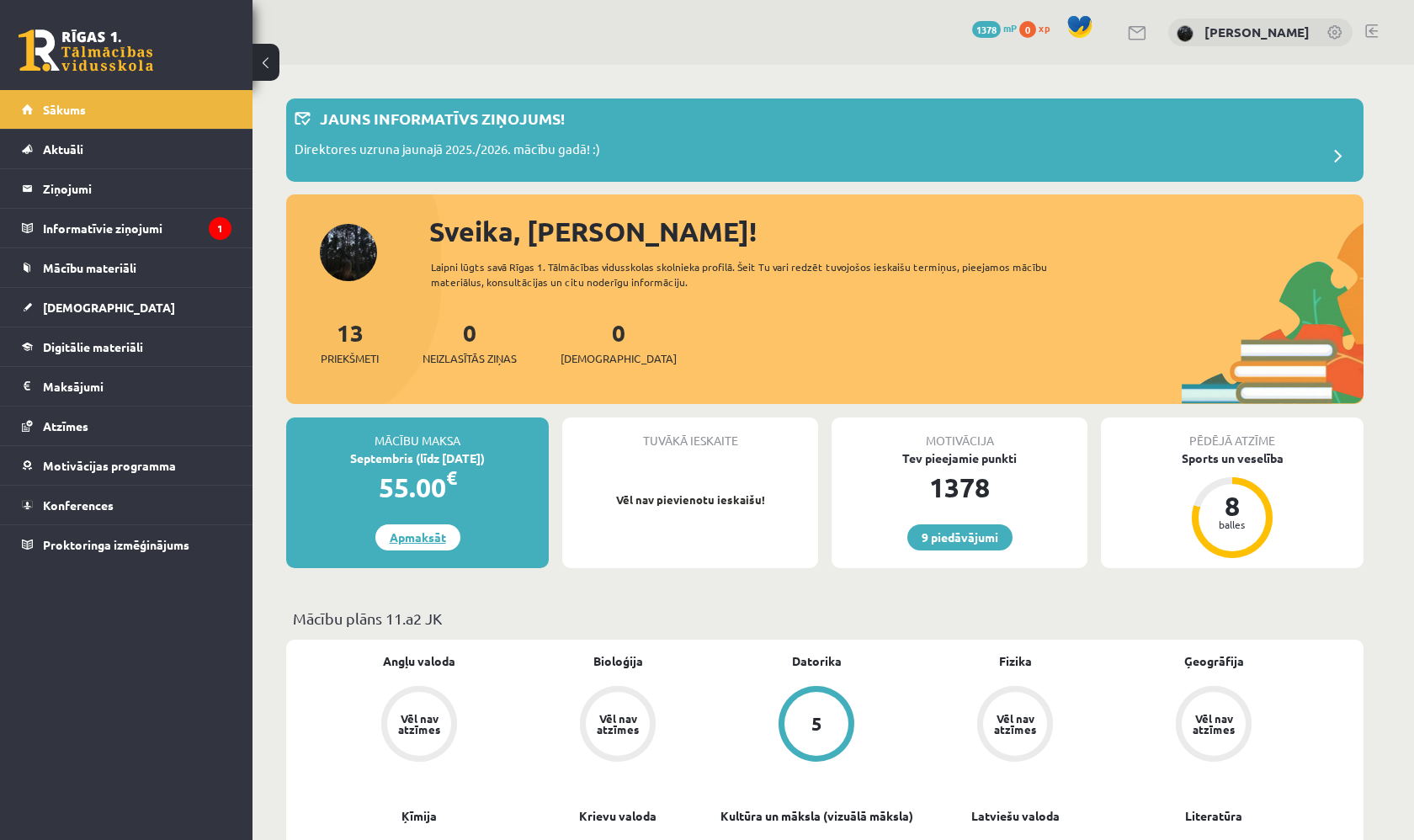
click at [407, 537] on link "Apmaksāt" at bounding box center [418, 537] width 85 height 26
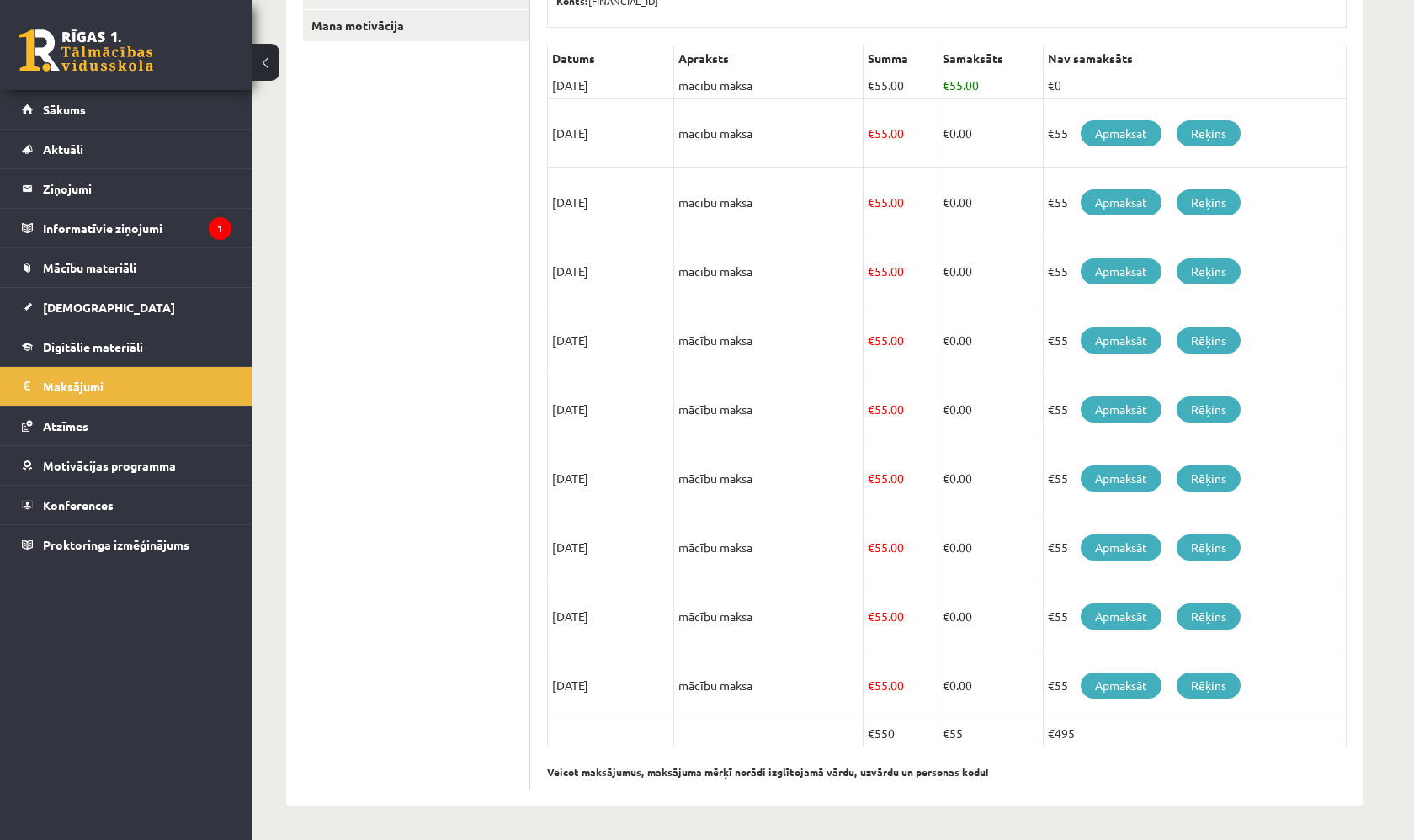
scroll to position [353, 0]
click at [98, 36] on link at bounding box center [85, 51] width 134 height 42
